Goal: Communication & Community: Participate in discussion

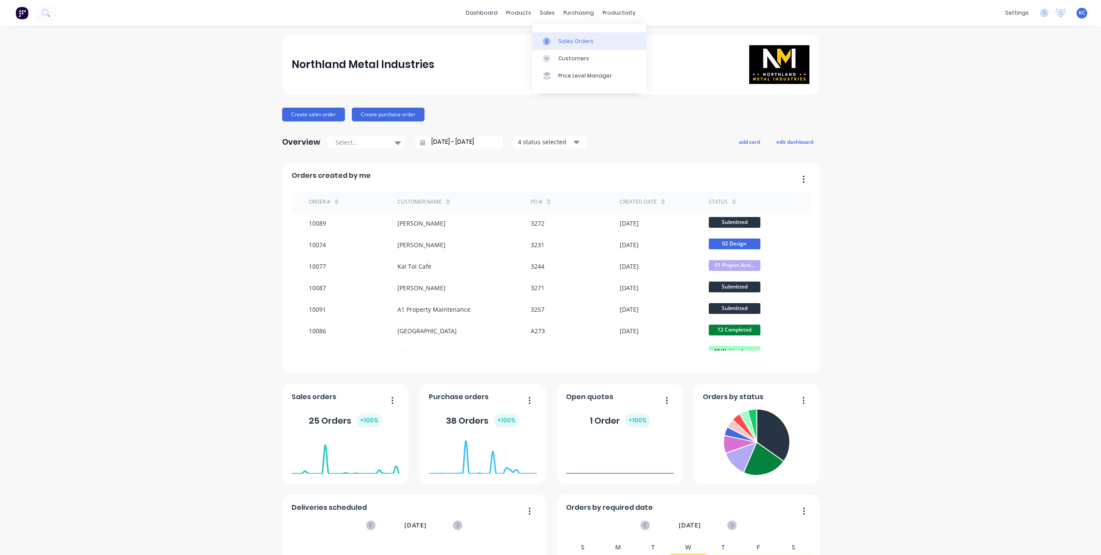
click at [552, 40] on div at bounding box center [549, 41] width 13 height 8
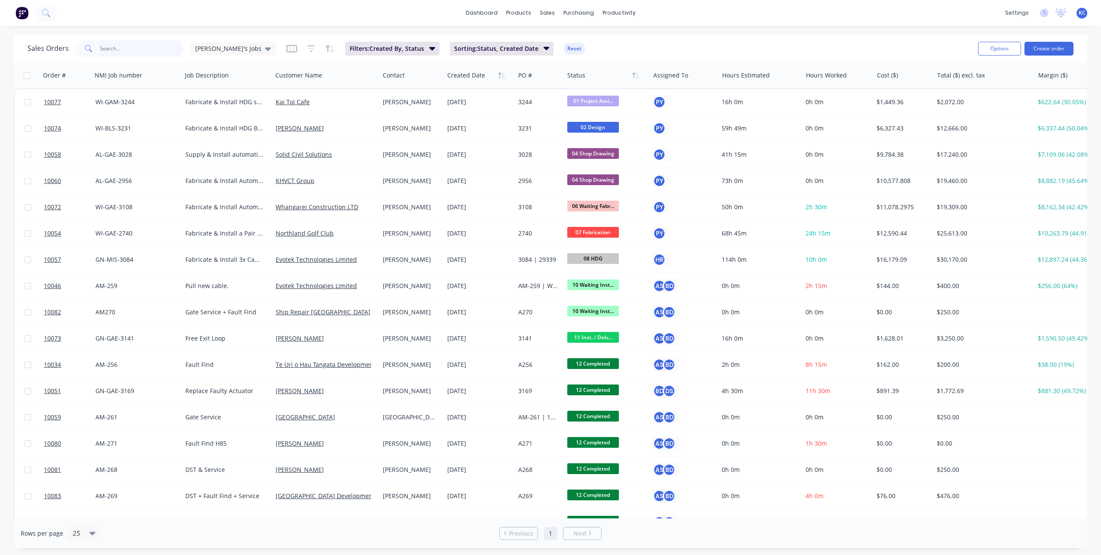
click at [117, 55] on input "text" at bounding box center [142, 48] width 84 height 17
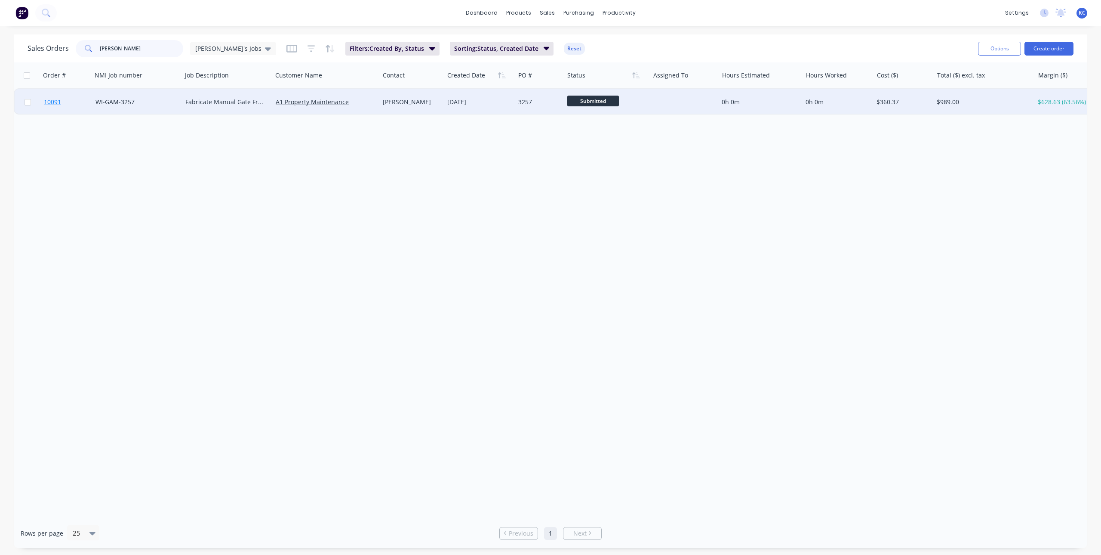
type input "[PERSON_NAME]"
click at [55, 99] on span "10091" at bounding box center [52, 102] width 17 height 9
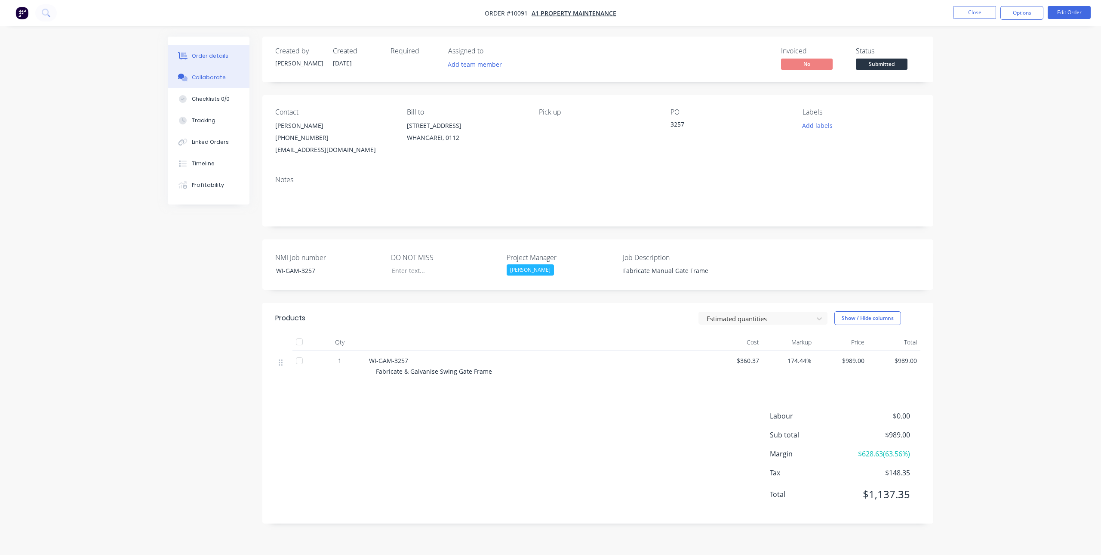
click at [210, 78] on div "Collaborate" at bounding box center [209, 78] width 34 height 8
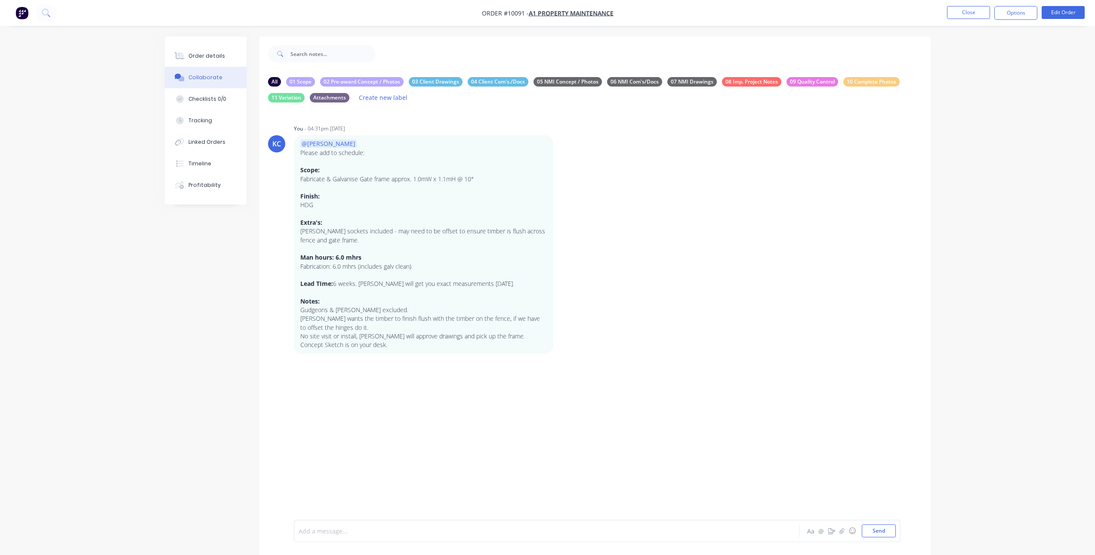
click at [380, 534] on div at bounding box center [522, 530] width 447 height 9
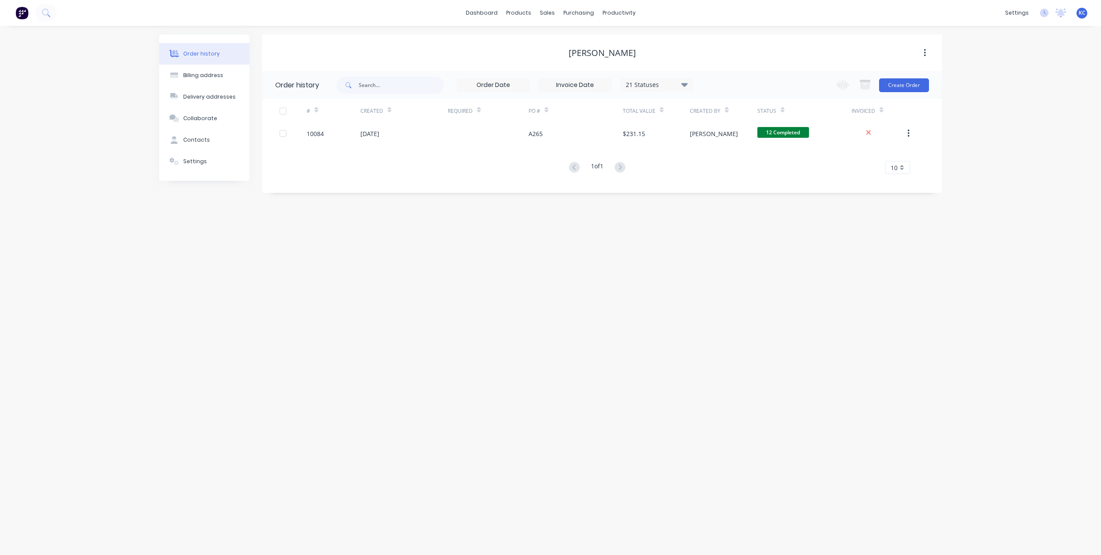
drag, startPoint x: 465, startPoint y: 441, endPoint x: 464, endPoint y: 431, distance: 9.5
click at [465, 441] on div "Order history Billing address Delivery addresses Collaborate Contacts Settings …" at bounding box center [550, 290] width 1101 height 529
